Goal: Transaction & Acquisition: Subscribe to service/newsletter

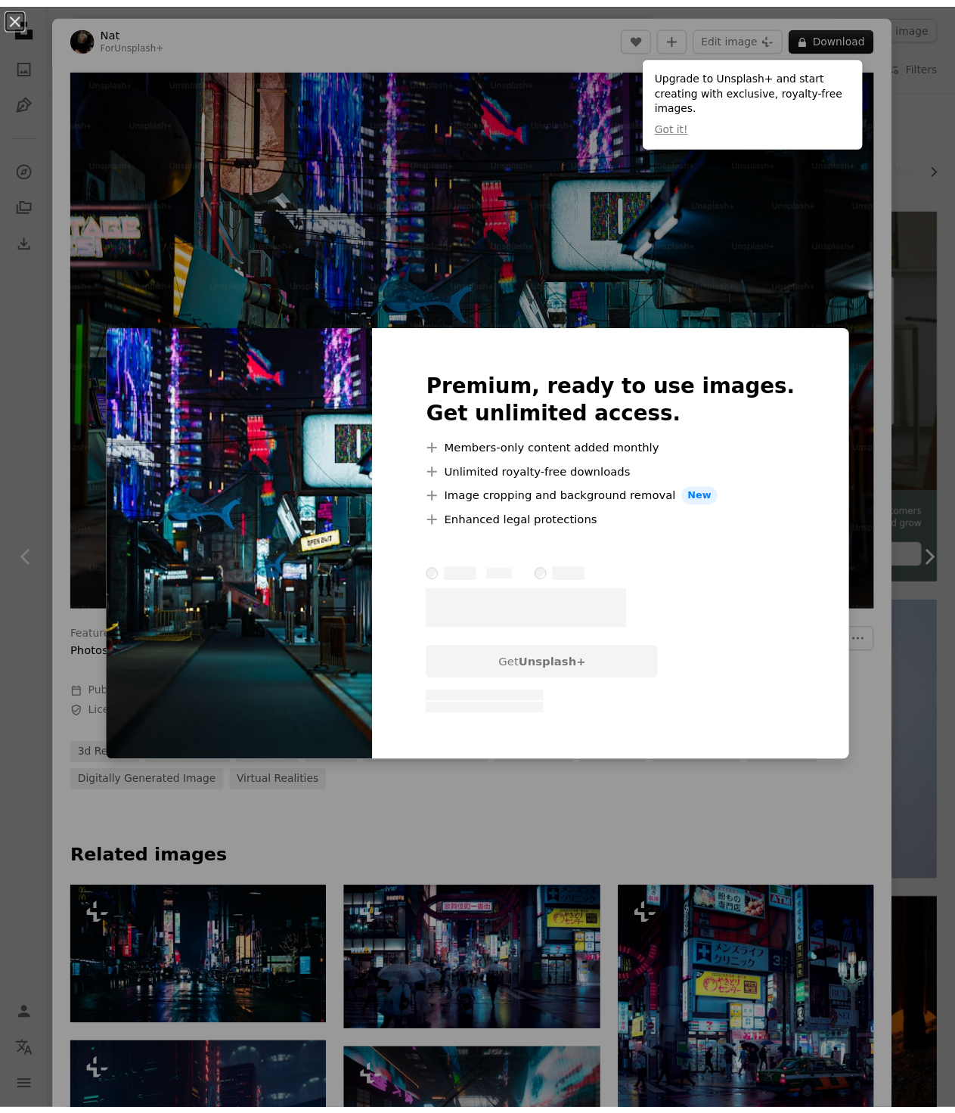
scroll to position [429, 0]
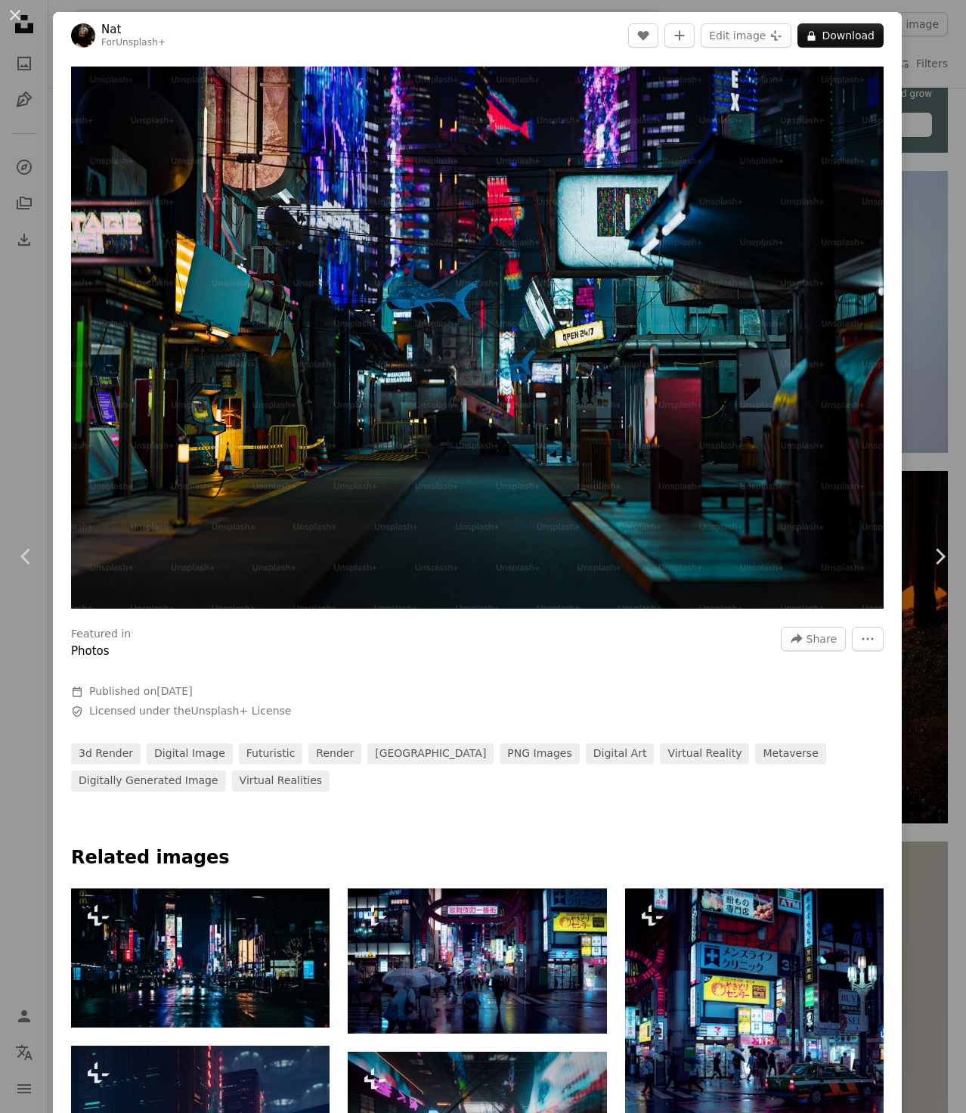
click at [907, 87] on div "An X shape Chevron left Chevron right Nat For Unsplash+ A heart A plus sign Edi…" at bounding box center [483, 556] width 966 height 1113
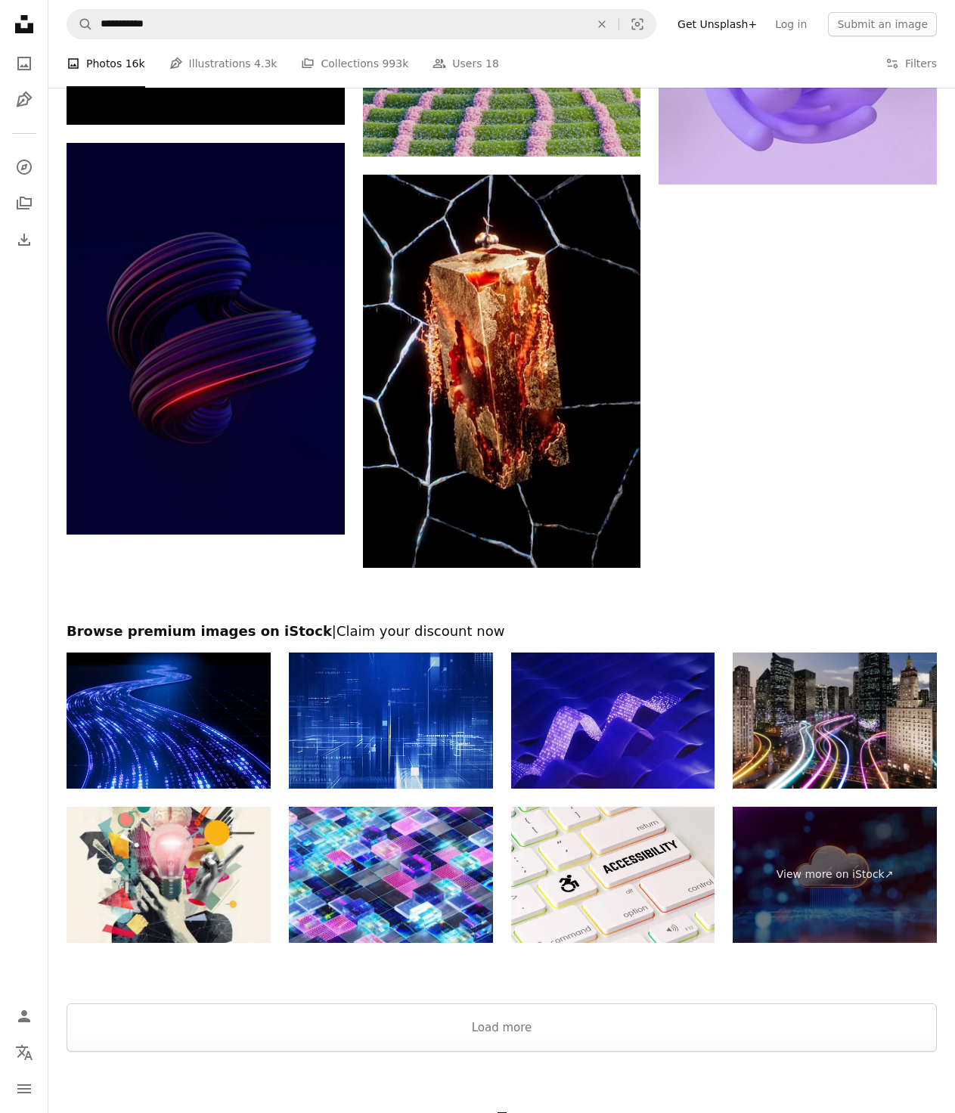
scroll to position [2148, 0]
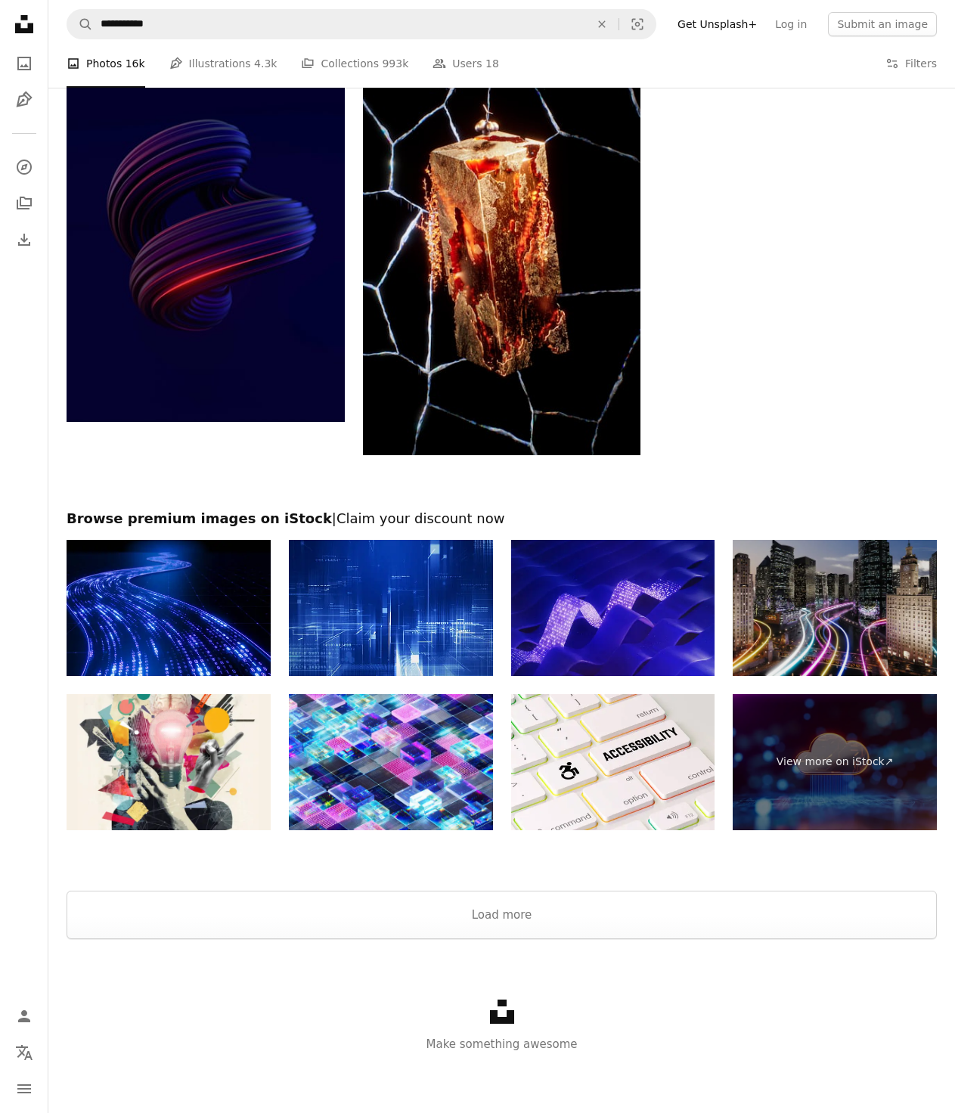
click at [854, 600] on img at bounding box center [834, 608] width 204 height 136
